Goal: Information Seeking & Learning: Learn about a topic

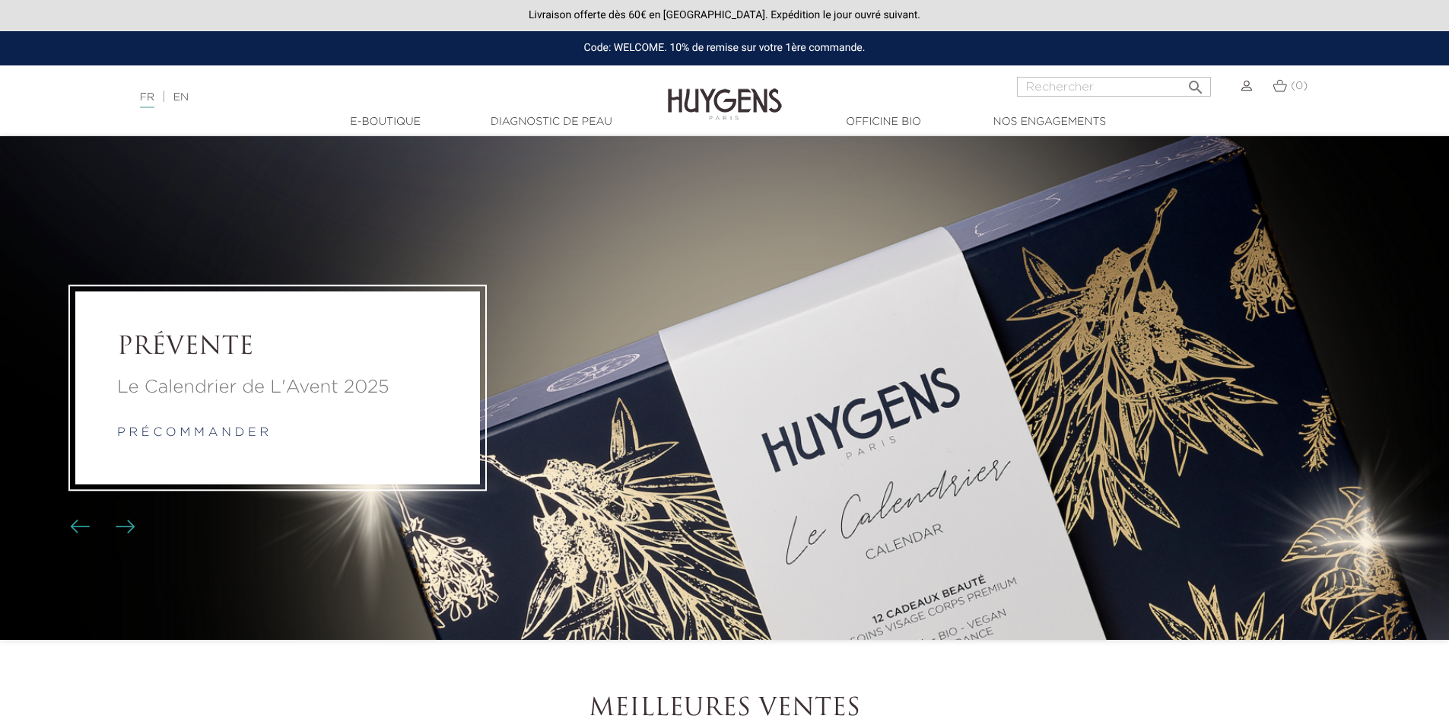
click at [243, 432] on link "p r é c o m m a n d e r" at bounding box center [192, 433] width 151 height 12
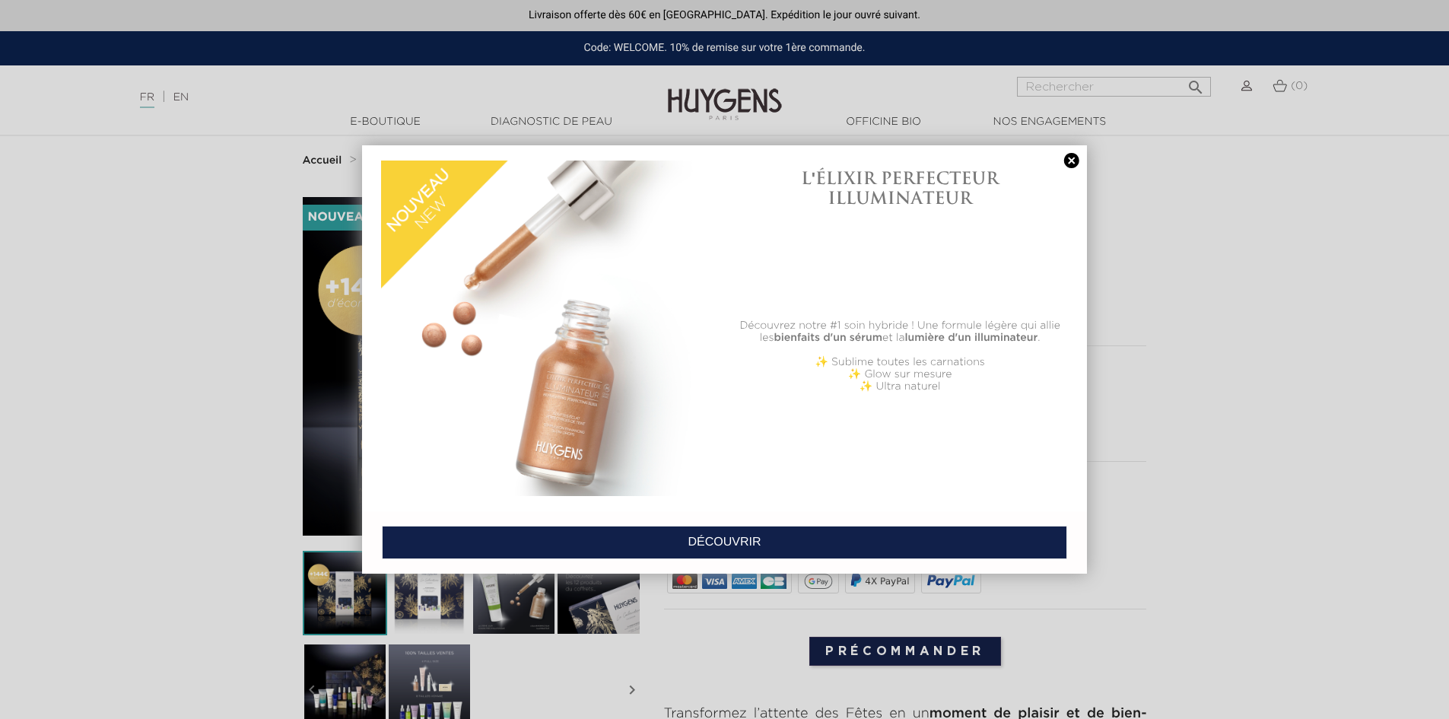
click at [907, 311] on div "L'ÉLIXIR PERFECTEUR ILLUMINATEUR" at bounding box center [899, 236] width 335 height 159
click at [912, 346] on p at bounding box center [899, 350] width 335 height 12
click at [652, 369] on img at bounding box center [548, 327] width 335 height 335
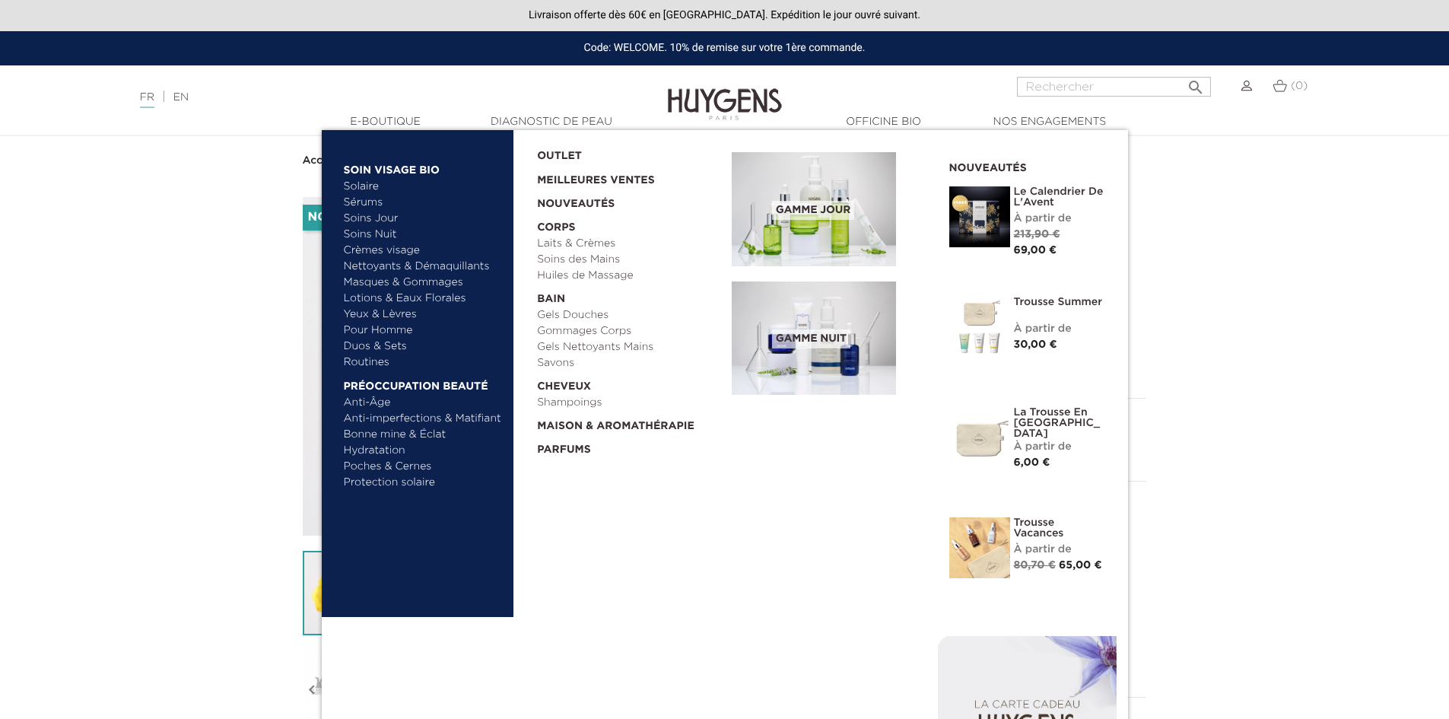
click at [452, 265] on link "Nettoyants & Démaquillants" at bounding box center [423, 267] width 159 height 16
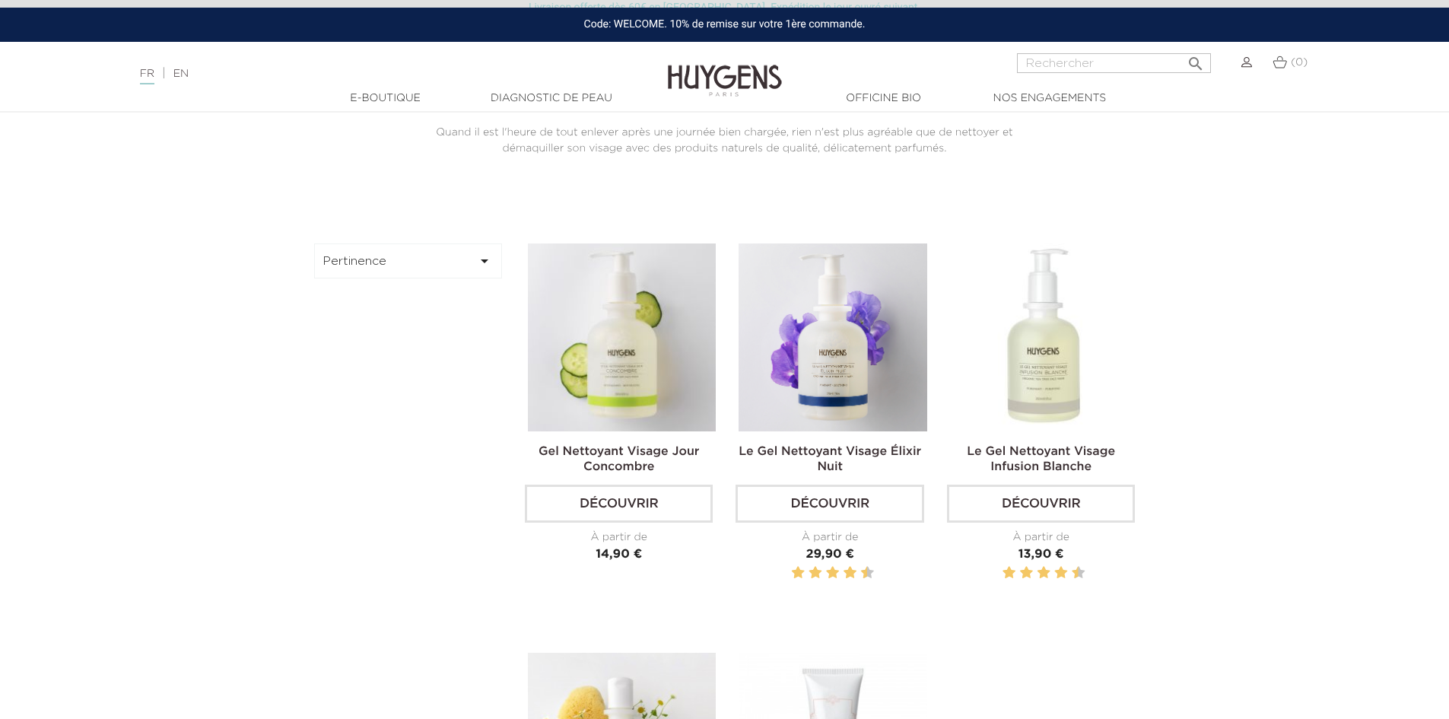
scroll to position [456, 0]
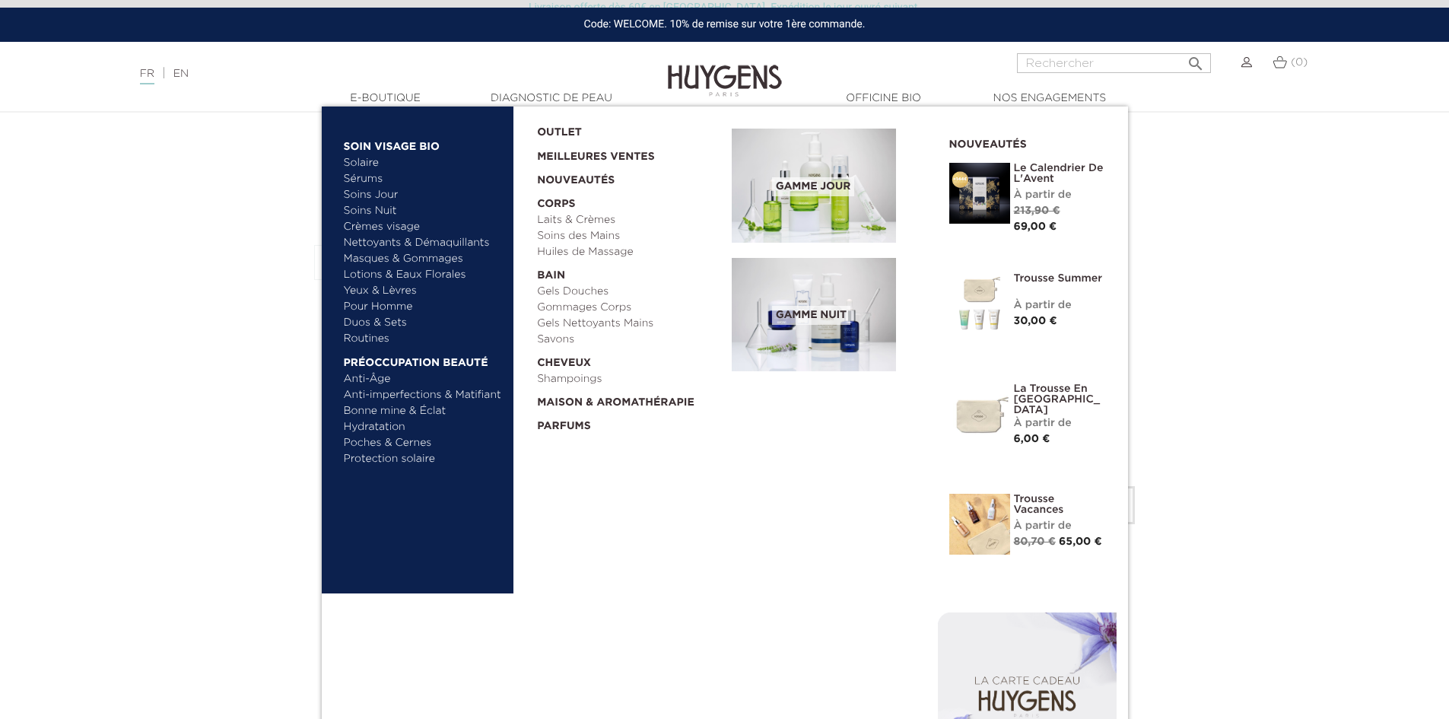
click at [404, 272] on link "Lotions & Eaux Florales" at bounding box center [423, 275] width 159 height 16
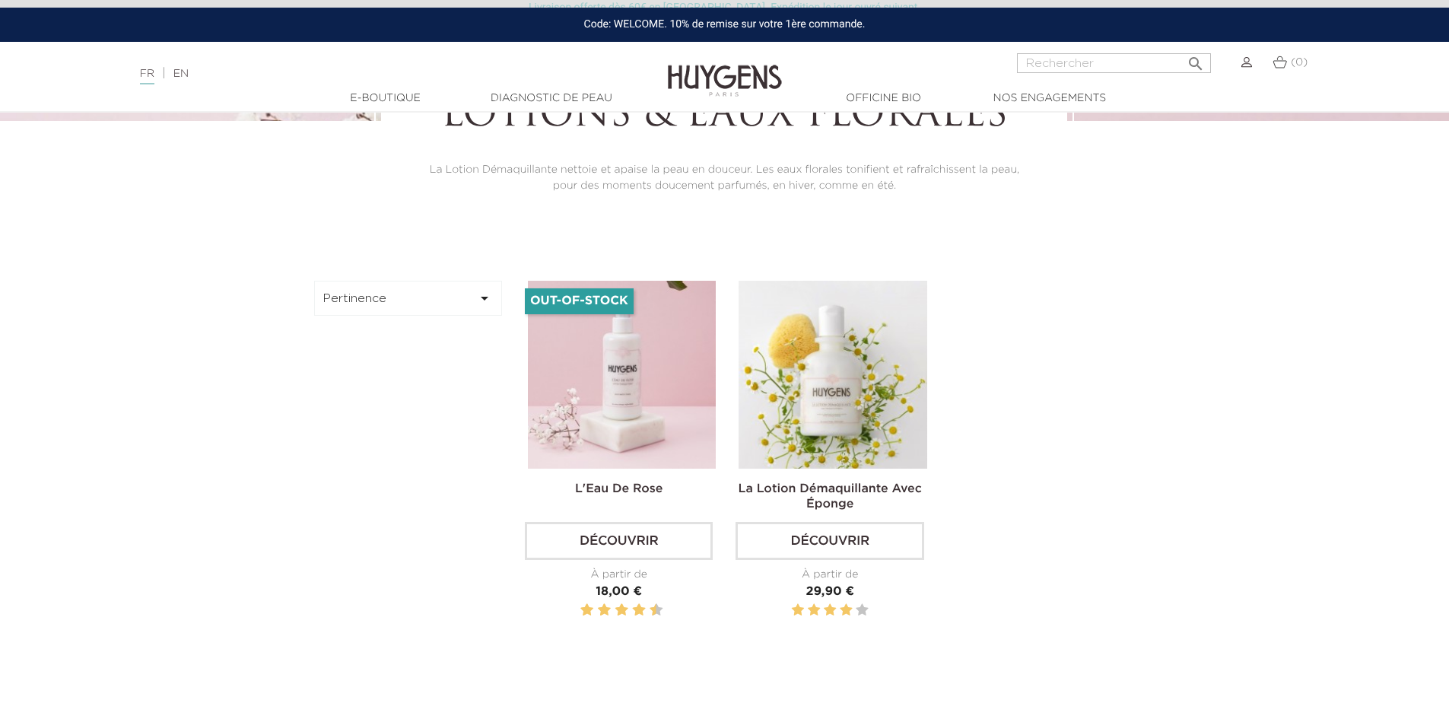
scroll to position [380, 0]
